Goal: Navigation & Orientation: Find specific page/section

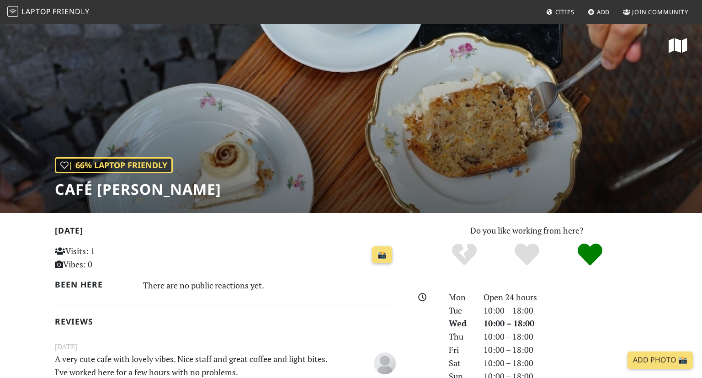
click at [79, 10] on span "Friendly" at bounding box center [71, 11] width 37 height 10
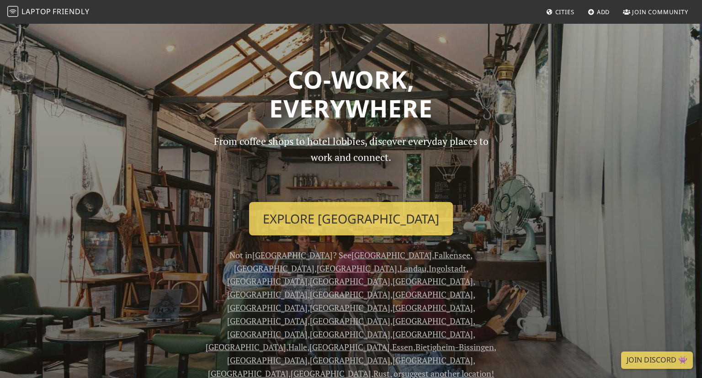
click at [554, 18] on link "Cities" at bounding box center [560, 12] width 36 height 16
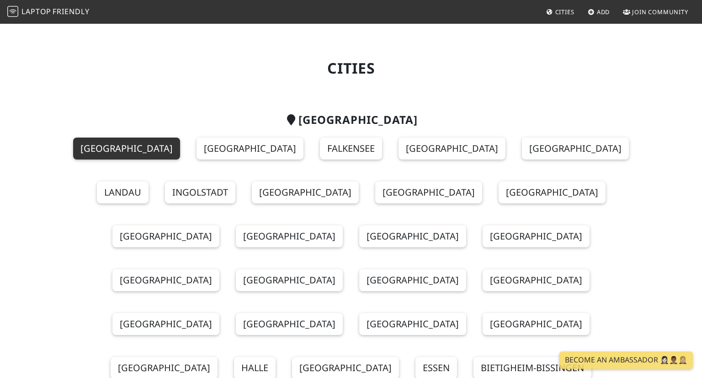
click at [132, 150] on link "[GEOGRAPHIC_DATA]" at bounding box center [126, 148] width 107 height 22
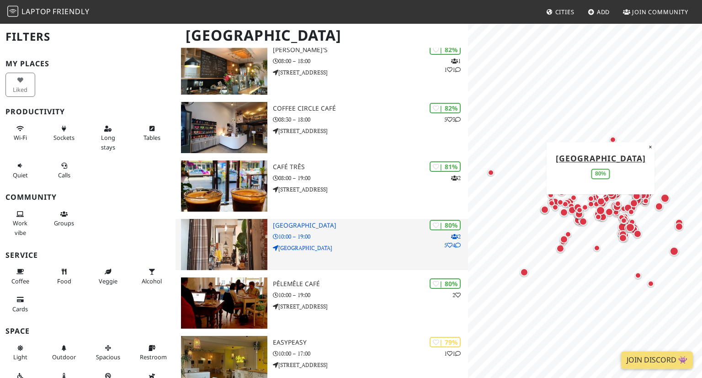
scroll to position [1435, 0]
